Goal: Information Seeking & Learning: Find specific fact

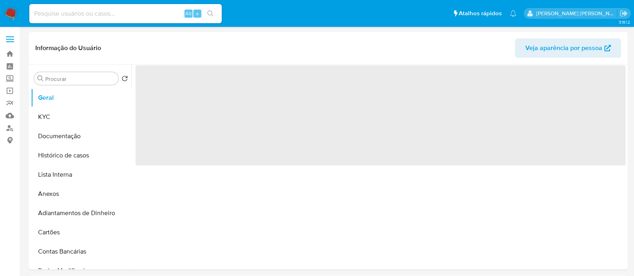
select select "10"
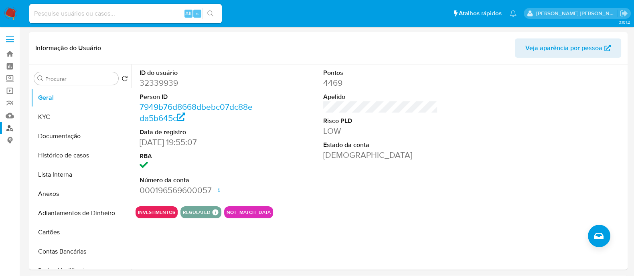
click at [6, 128] on link "Localizador de pessoas" at bounding box center [47, 128] width 95 height 12
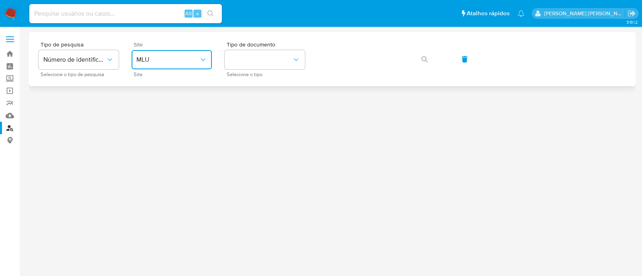
drag, startPoint x: 173, startPoint y: 58, endPoint x: 175, endPoint y: 68, distance: 10.2
click at [173, 58] on span "MLU" at bounding box center [167, 60] width 63 height 8
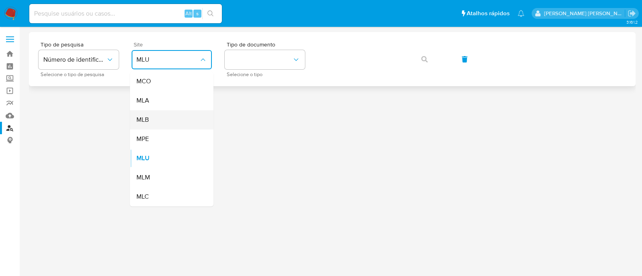
click at [151, 129] on div "MLB" at bounding box center [169, 119] width 66 height 19
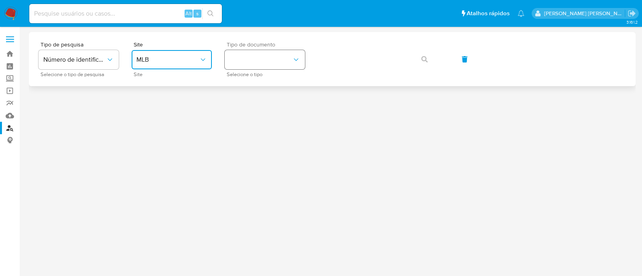
click at [287, 67] on button "identificationType" at bounding box center [265, 59] width 80 height 19
click at [264, 86] on div "CNPJ CNPJ" at bounding box center [262, 85] width 66 height 27
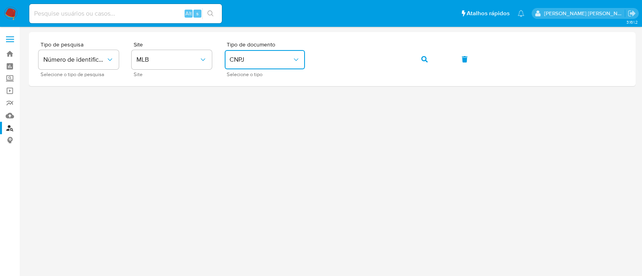
click at [347, 96] on div at bounding box center [332, 137] width 607 height 210
click at [431, 63] on button "button" at bounding box center [424, 59] width 27 height 19
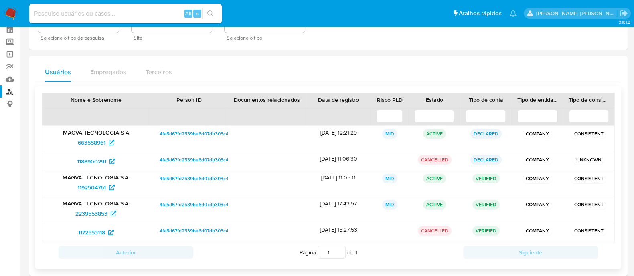
scroll to position [50, 0]
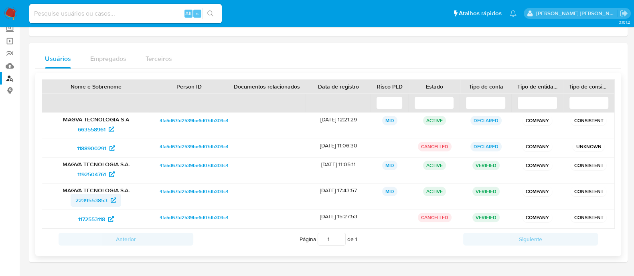
click at [101, 201] on span "2239553853" at bounding box center [91, 200] width 32 height 13
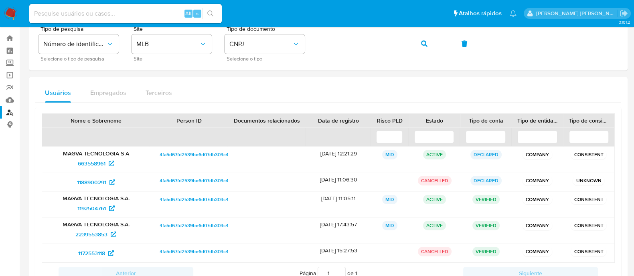
scroll to position [0, 0]
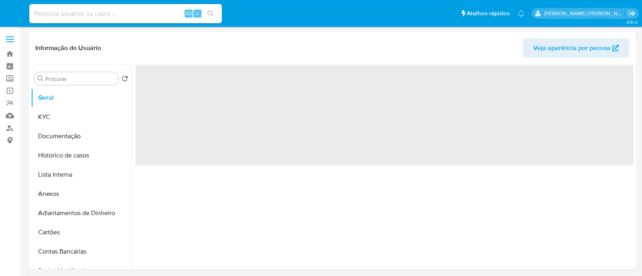
select select "10"
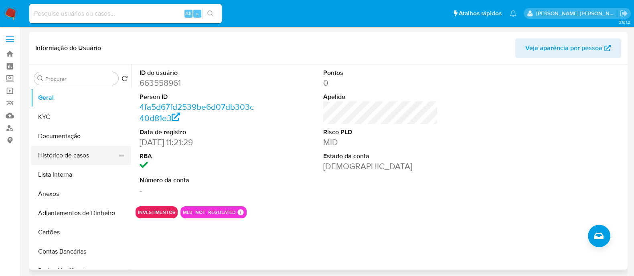
click at [89, 160] on button "Histórico de casos" at bounding box center [78, 155] width 94 height 19
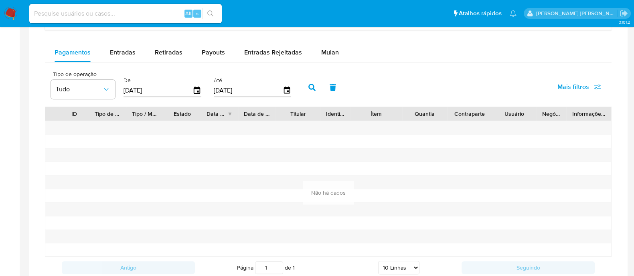
scroll to position [472, 0]
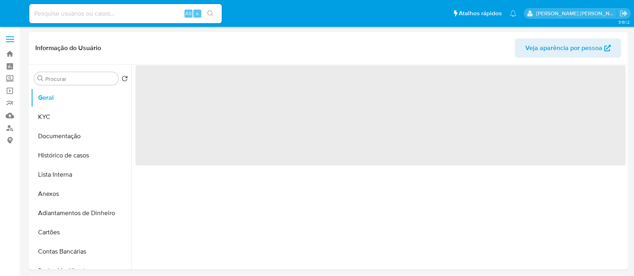
select select "10"
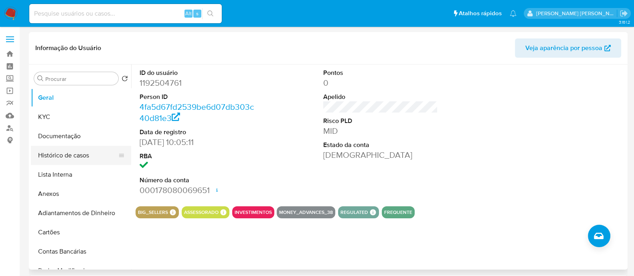
click at [78, 156] on button "Histórico de casos" at bounding box center [78, 155] width 94 height 19
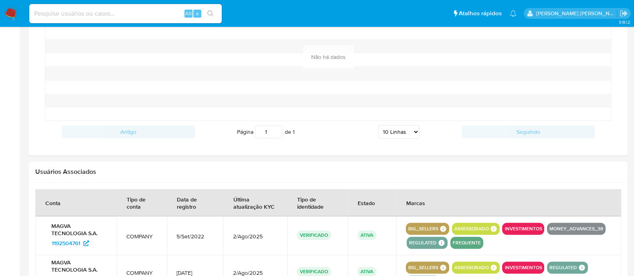
scroll to position [702, 0]
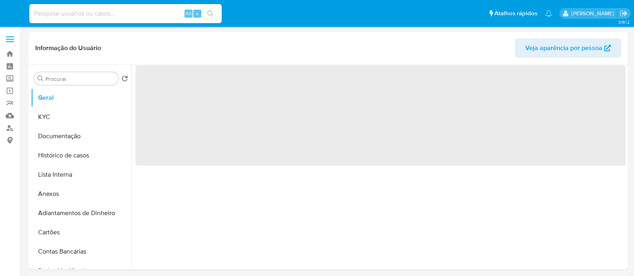
select select "10"
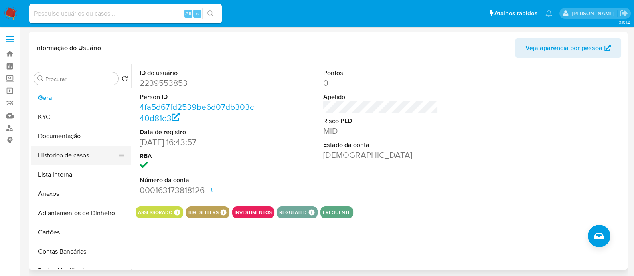
click at [83, 154] on button "Histórico de casos" at bounding box center [78, 155] width 94 height 19
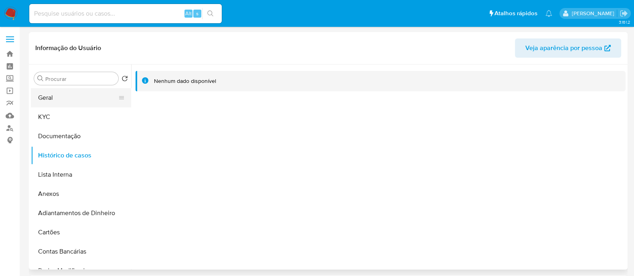
click at [67, 103] on button "Geral" at bounding box center [78, 97] width 94 height 19
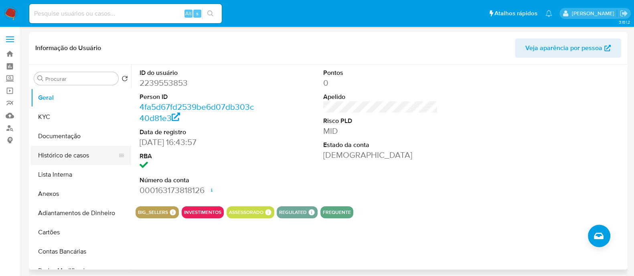
click at [61, 159] on button "Histórico de casos" at bounding box center [78, 155] width 94 height 19
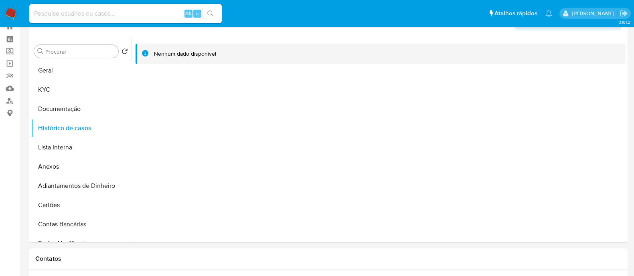
scroll to position [50, 0]
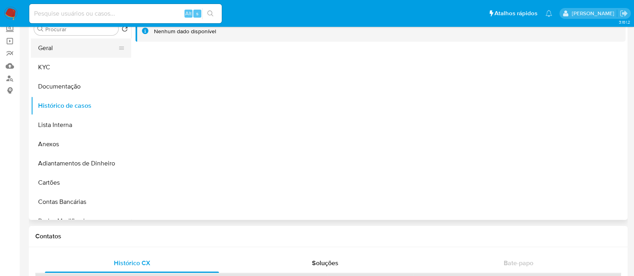
click at [52, 55] on button "Geral" at bounding box center [78, 48] width 94 height 19
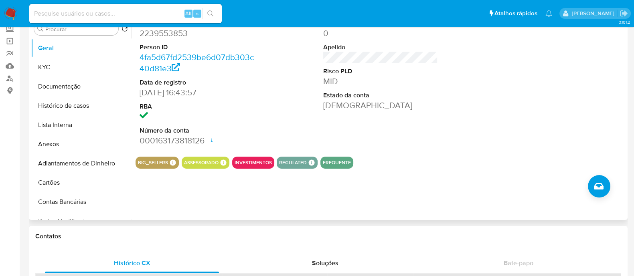
click at [332, 109] on dd "[DEMOGRAPHIC_DATA]" at bounding box center [380, 105] width 115 height 11
click at [88, 88] on button "Documentação" at bounding box center [78, 86] width 94 height 19
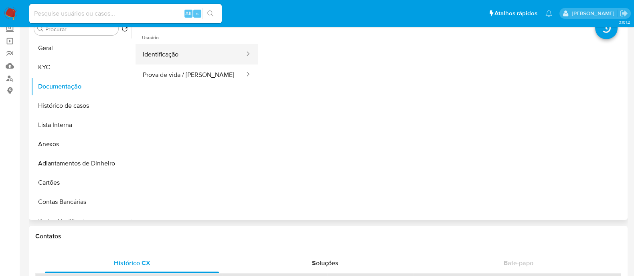
click at [190, 51] on button "Identificação" at bounding box center [191, 54] width 110 height 20
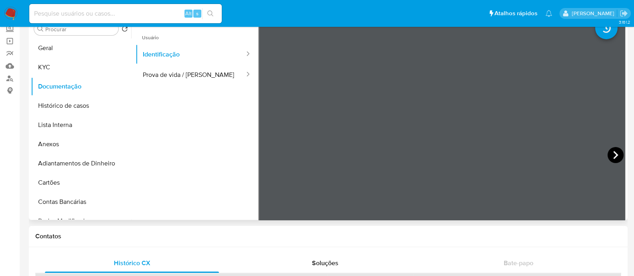
click at [614, 151] on icon at bounding box center [616, 155] width 16 height 16
click at [162, 70] on button "Prova de vida / Selfie" at bounding box center [191, 75] width 110 height 20
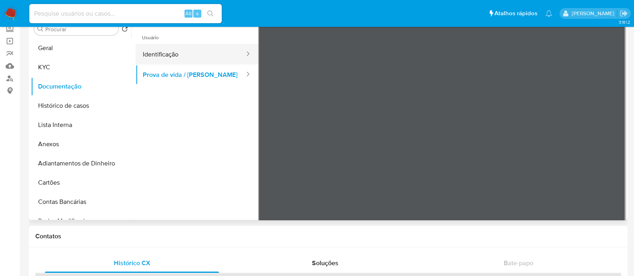
click at [179, 49] on button "Identificação" at bounding box center [191, 54] width 110 height 20
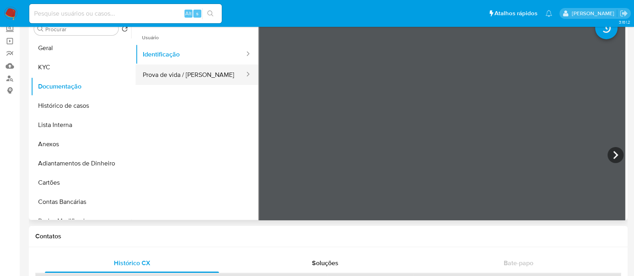
click at [179, 72] on button "Prova de vida / Selfie" at bounding box center [191, 75] width 110 height 20
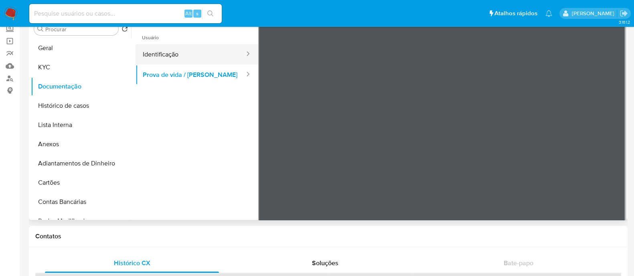
click at [156, 56] on button "Identificação" at bounding box center [191, 54] width 110 height 20
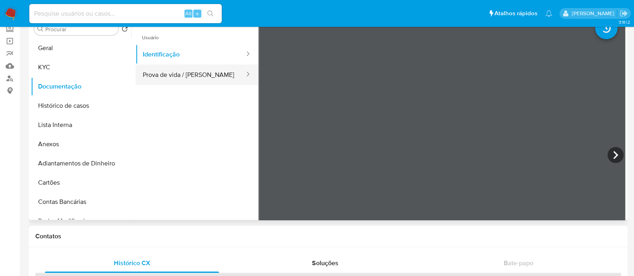
click at [152, 73] on button "Prova de vida / Selfie" at bounding box center [191, 75] width 110 height 20
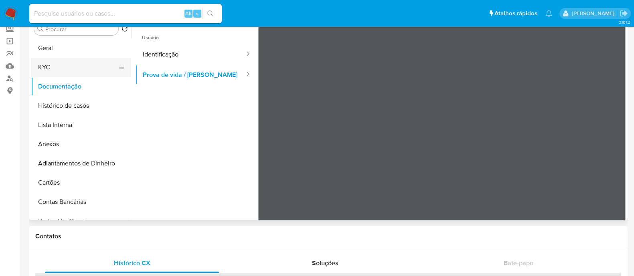
click at [67, 65] on button "KYC" at bounding box center [78, 67] width 94 height 19
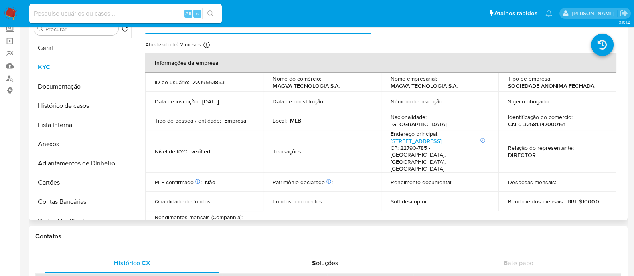
click at [525, 118] on p "Identificação do comércio :" at bounding box center [540, 117] width 65 height 7
click at [542, 125] on p "CNPJ 32581347000161" at bounding box center [536, 124] width 57 height 7
click at [541, 125] on p "CNPJ 32581347000161" at bounding box center [536, 124] width 57 height 7
copy p "32581347000161"
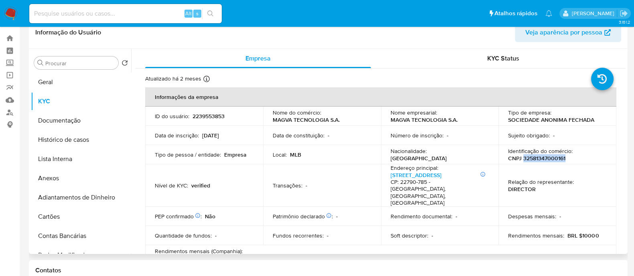
scroll to position [0, 0]
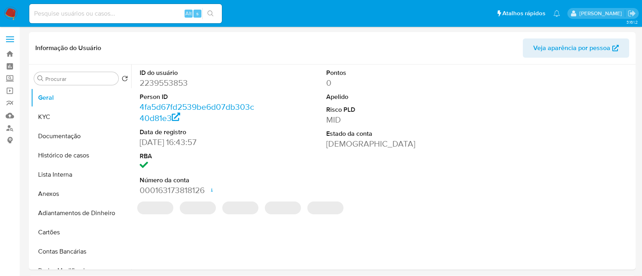
select select "10"
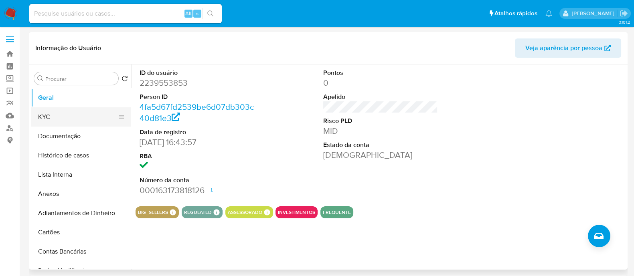
click at [68, 118] on button "KYC" at bounding box center [78, 117] width 94 height 19
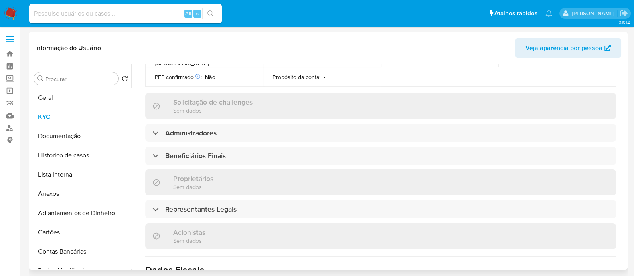
scroll to position [351, 0]
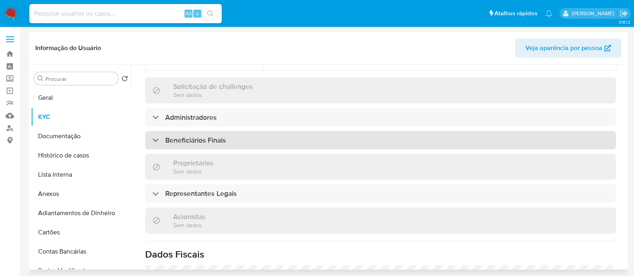
drag, startPoint x: 279, startPoint y: 127, endPoint x: 288, endPoint y: 125, distance: 9.4
click at [281, 131] on div "Beneficiários Finais" at bounding box center [380, 140] width 471 height 18
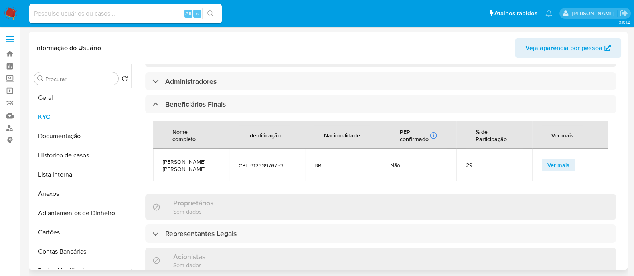
scroll to position [401, 0]
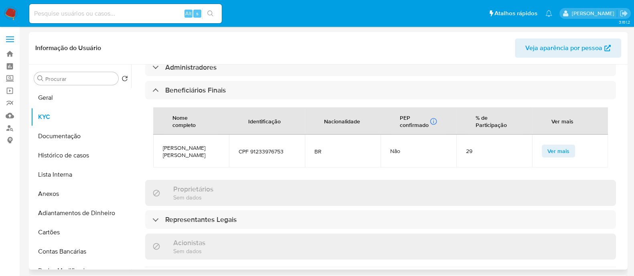
click at [288, 216] on div "Informações da empresa ID do usuário : 2239553853 Nome do comércio : MAGVA TECN…" at bounding box center [380, 74] width 471 height 745
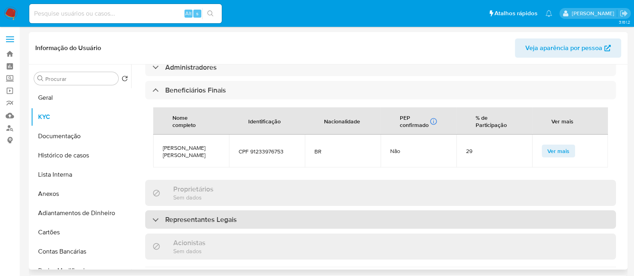
click at [309, 213] on div "Representantes Legais" at bounding box center [380, 220] width 471 height 18
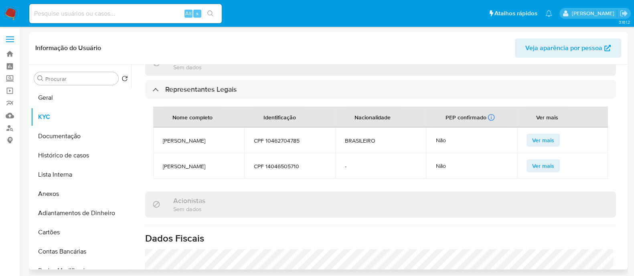
scroll to position [552, 0]
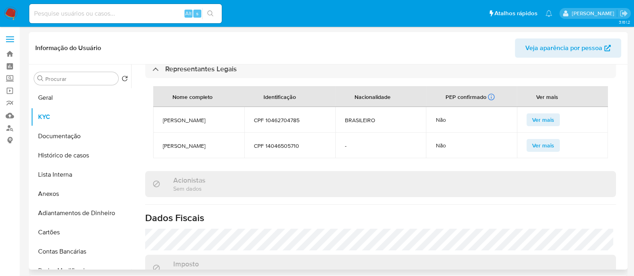
click at [192, 152] on td "[PERSON_NAME]" at bounding box center [198, 146] width 91 height 26
click at [197, 148] on span "[PERSON_NAME]" at bounding box center [199, 145] width 72 height 7
copy span "[PERSON_NAME]"
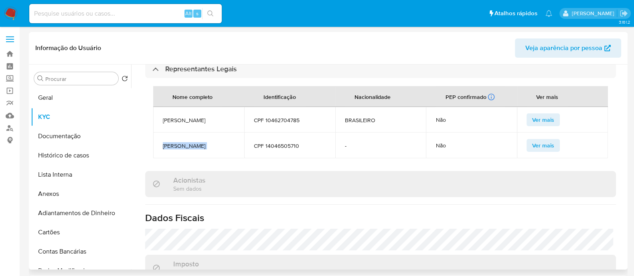
copy span "[PERSON_NAME]"
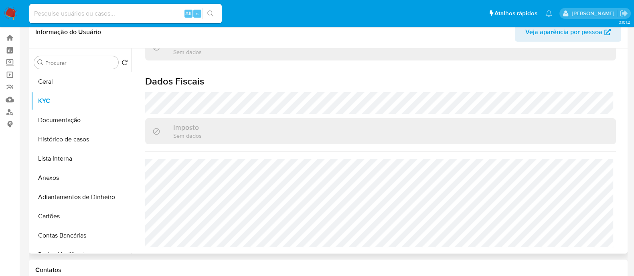
scroll to position [0, 0]
